Goal: Book appointment/travel/reservation

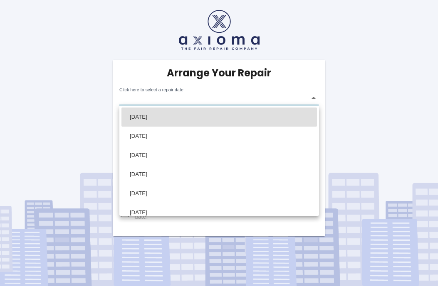
click at [313, 98] on body "Arrange Your Repair Click here to select a repair date ​ Phone Number   * 07921…" at bounding box center [219, 143] width 438 height 286
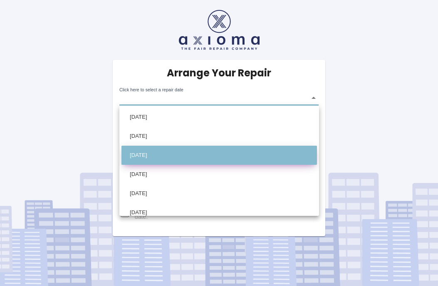
click at [169, 154] on li "[DATE]" at bounding box center [218, 155] width 195 height 19
type input "[DATE]T00:00:00.000Z"
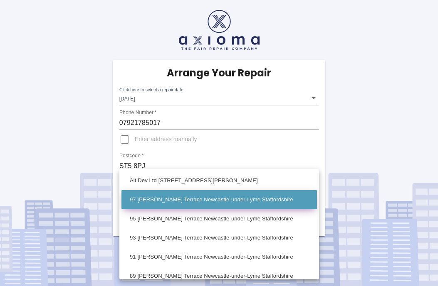
click at [313, 191] on body "Arrange Your Repair Click here to select a repair date [DATE] [DATE]T00:00:00.0…" at bounding box center [219, 143] width 438 height 286
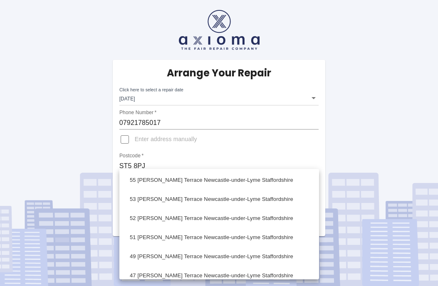
scroll to position [422, 0]
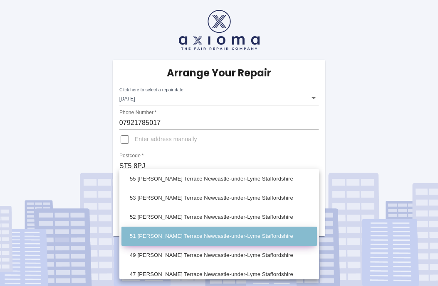
click at [150, 236] on li "51 [PERSON_NAME] Terrace Newcastle-under-Lyme Staffordshire" at bounding box center [218, 236] width 195 height 19
type input "51 [PERSON_NAME] Terrace Newcastle-under-Lyme Staffordshire"
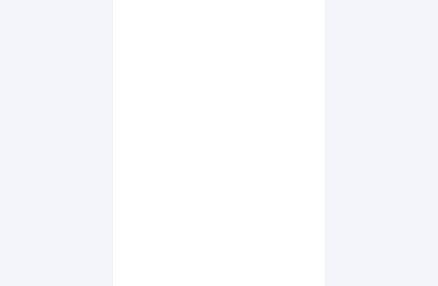
scroll to position [432, 0]
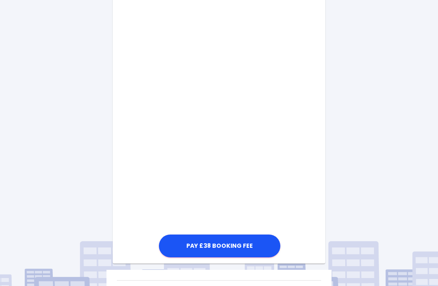
click at [306, 242] on div "Pay £38 Booking Fee" at bounding box center [219, 33] width 213 height 451
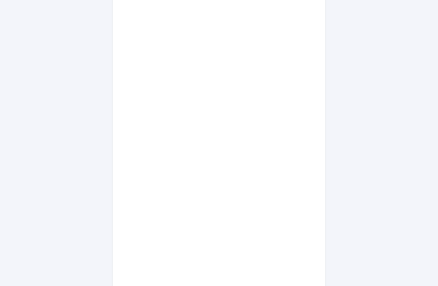
scroll to position [297, 0]
click at [289, 174] on div "Pay £38 Booking Fee" at bounding box center [219, 169] width 213 height 451
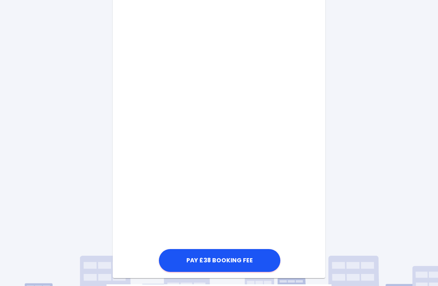
scroll to position [418, 0]
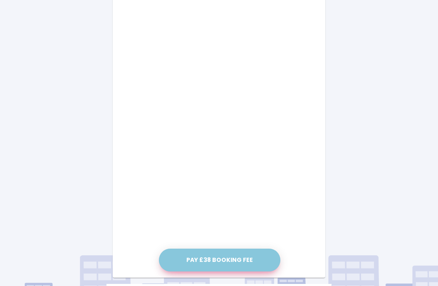
click at [237, 259] on button "Pay £38 Booking Fee" at bounding box center [219, 260] width 121 height 23
